Goal: Task Accomplishment & Management: Manage account settings

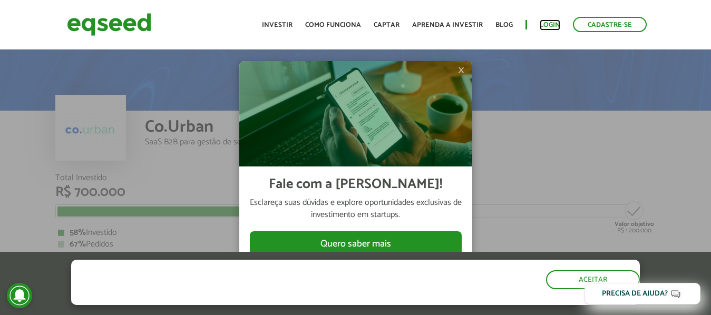
click at [556, 26] on link "Login" at bounding box center [550, 25] width 21 height 7
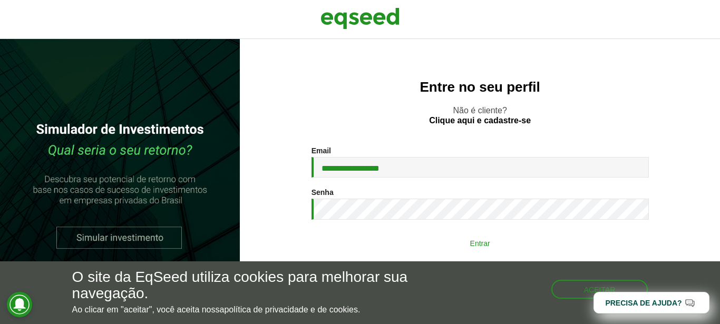
click at [508, 238] on button "Entrar" at bounding box center [480, 243] width 274 height 20
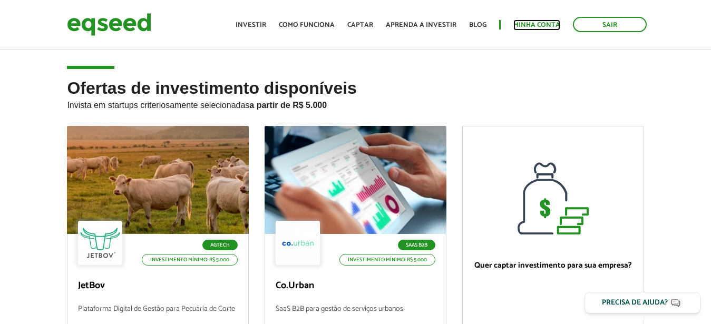
click at [540, 25] on link "Minha conta" at bounding box center [537, 25] width 47 height 7
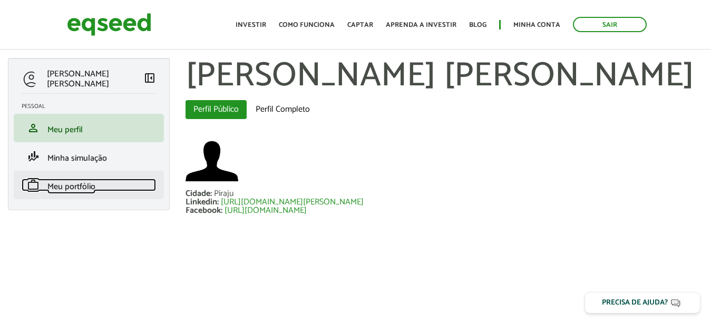
click at [102, 189] on link "work Meu portfólio" at bounding box center [89, 185] width 134 height 13
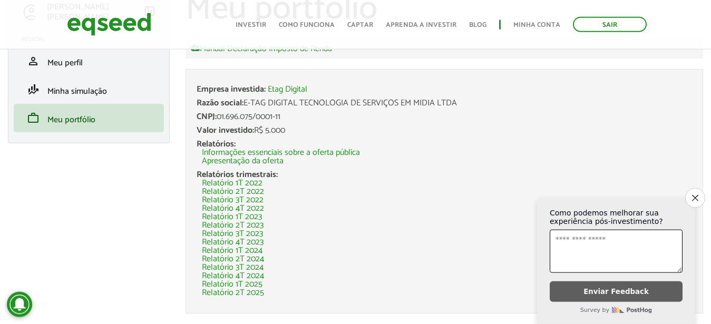
scroll to position [93, 0]
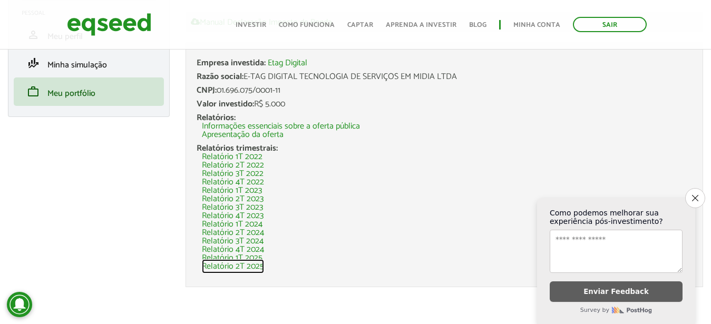
click at [240, 267] on link "Relatório 2T 2025" at bounding box center [233, 267] width 62 height 8
